Goal: Navigation & Orientation: Find specific page/section

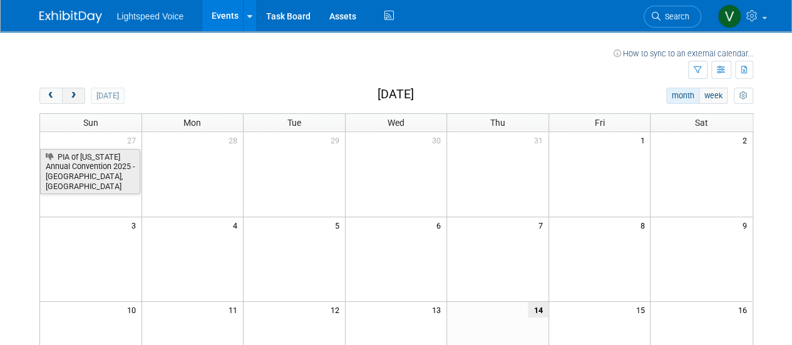
click at [81, 96] on button "next" at bounding box center [73, 96] width 23 height 16
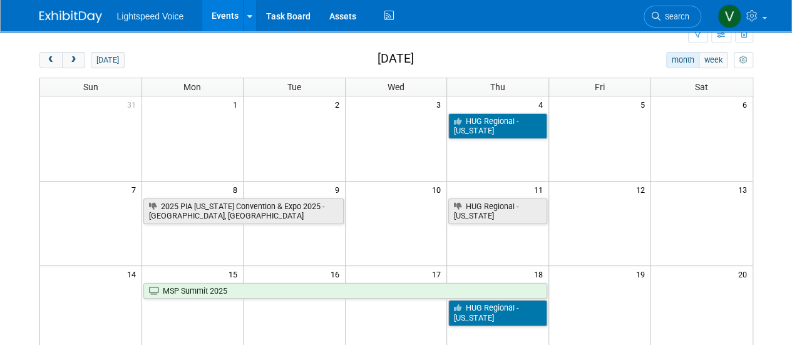
scroll to position [63, 0]
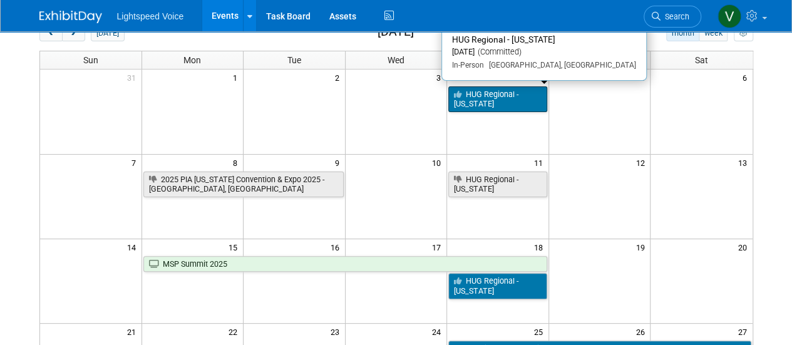
click at [475, 93] on link "HUG Regional - [US_STATE]" at bounding box center [497, 99] width 99 height 26
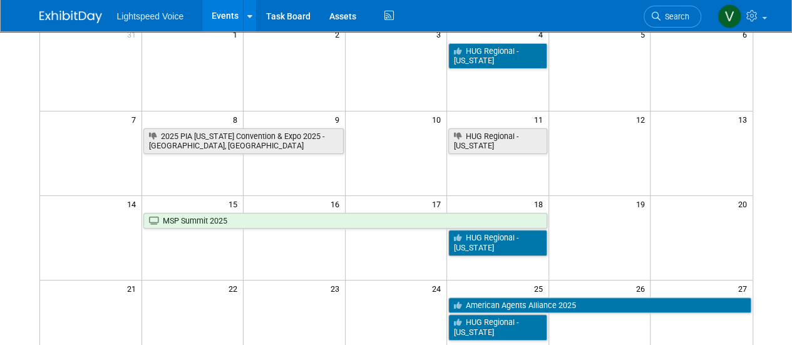
scroll to position [125, 0]
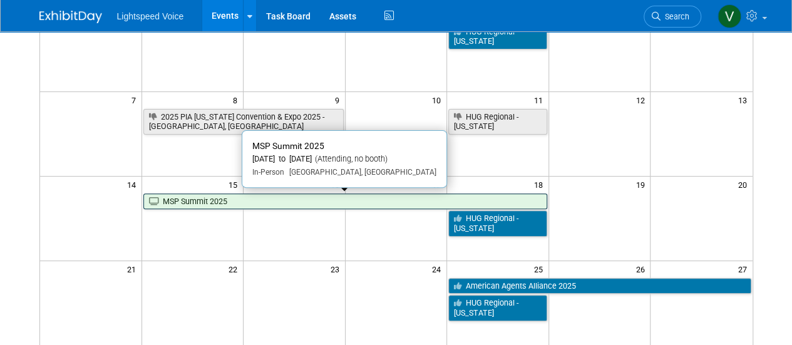
click at [258, 200] on link "MSP Summit 2025" at bounding box center [345, 201] width 404 height 16
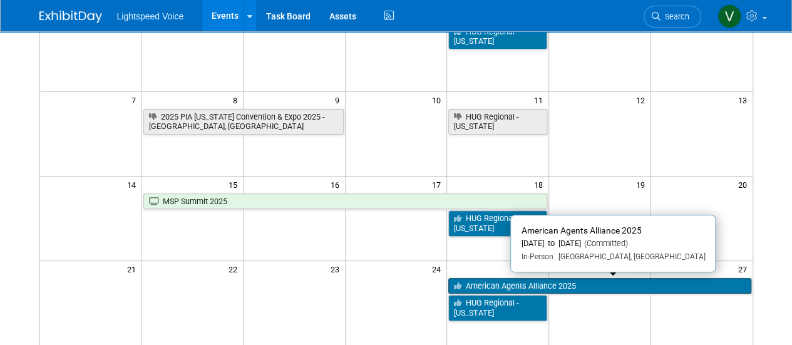
click at [497, 287] on link "American Agents Alliance 2025" at bounding box center [599, 286] width 302 height 16
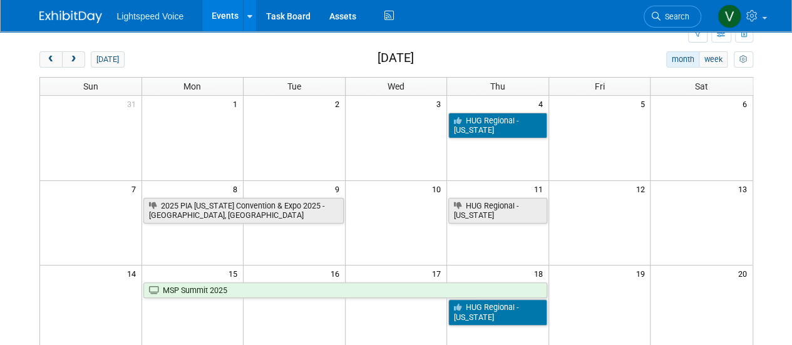
scroll to position [63, 0]
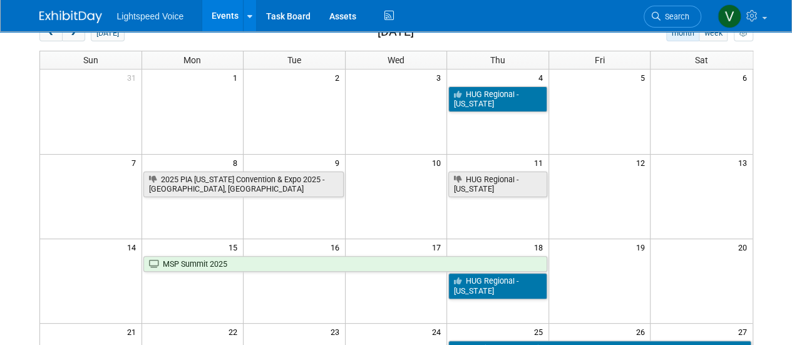
click at [732, 121] on td at bounding box center [702, 112] width 102 height 85
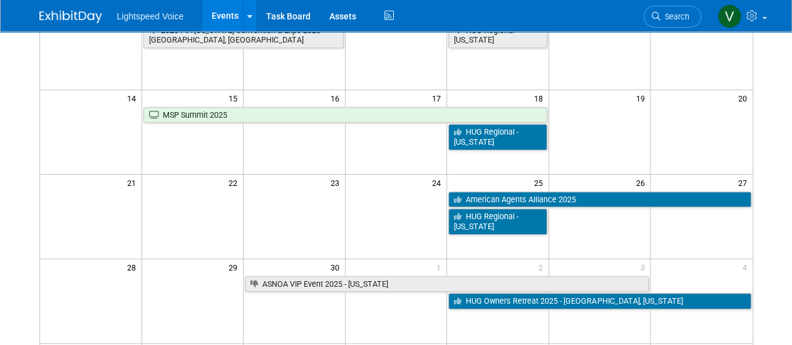
scroll to position [250, 0]
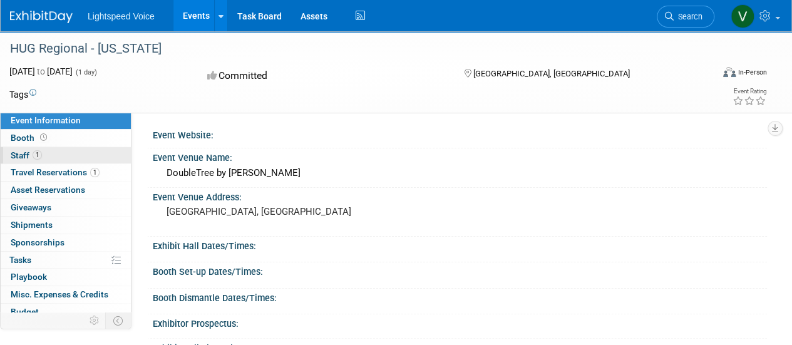
click at [31, 156] on span "Staff 1" at bounding box center [26, 155] width 31 height 10
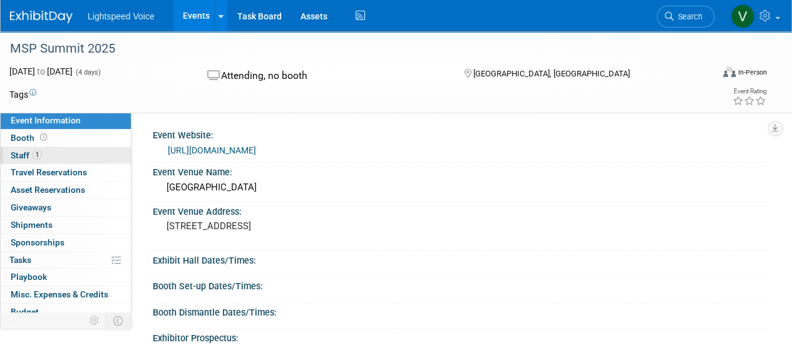
click at [14, 156] on span "Staff 1" at bounding box center [26, 155] width 31 height 10
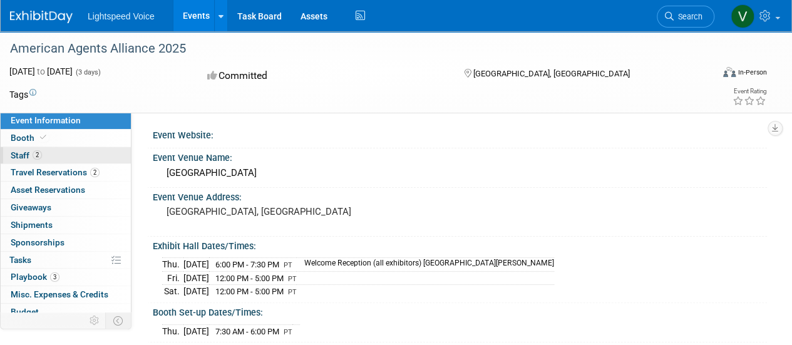
click at [14, 157] on span "Staff 2" at bounding box center [26, 155] width 31 height 10
